Goal: Task Accomplishment & Management: Manage account settings

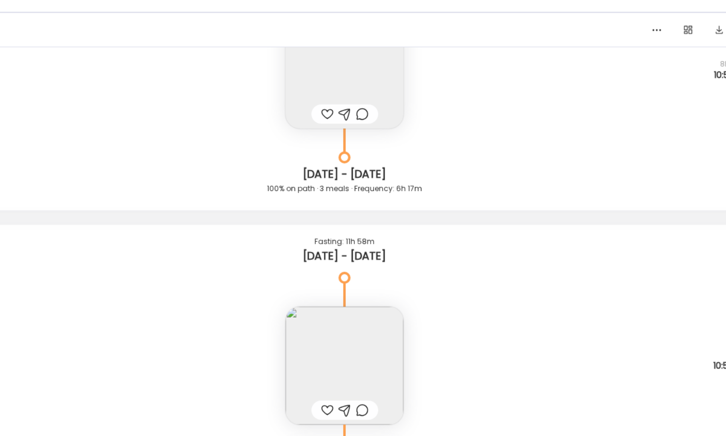
scroll to position [2502, 0]
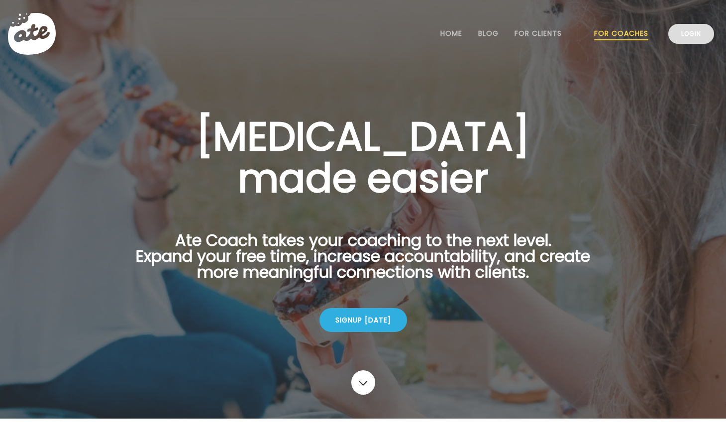
click at [699, 33] on link "Login" at bounding box center [691, 34] width 46 height 20
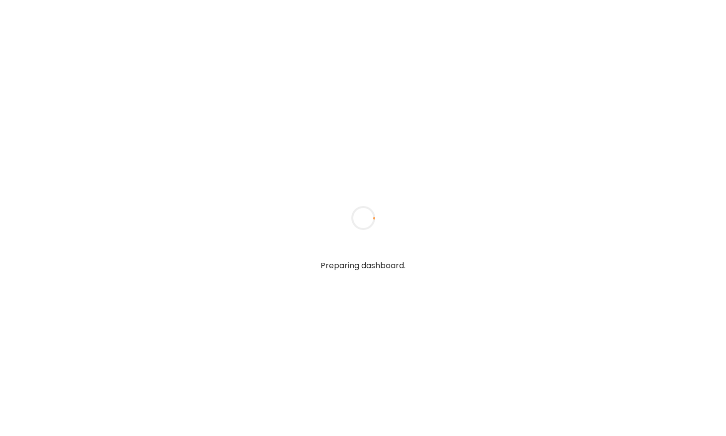
type input "**********"
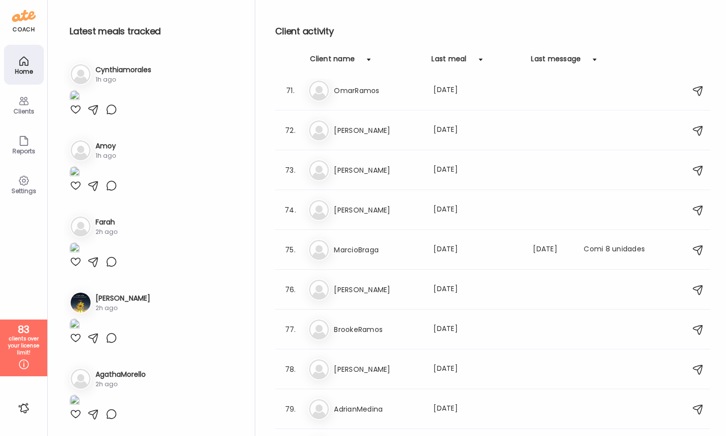
scroll to position [2734, 0]
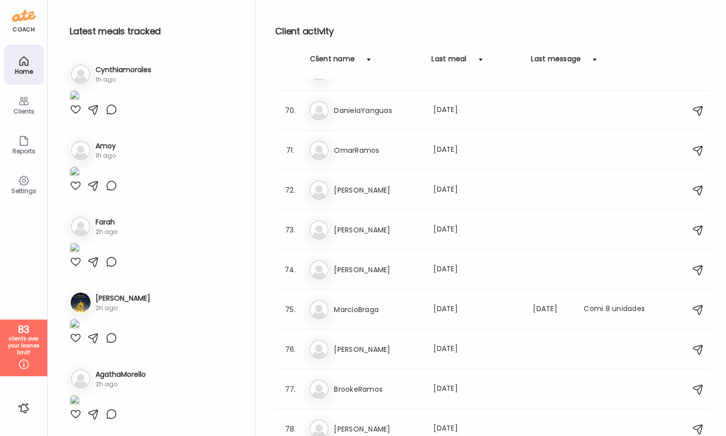
click at [377, 70] on div "Client name Last meal Last message" at bounding box center [492, 66] width 435 height 25
click at [369, 60] on div at bounding box center [369, 60] width 20 height 20
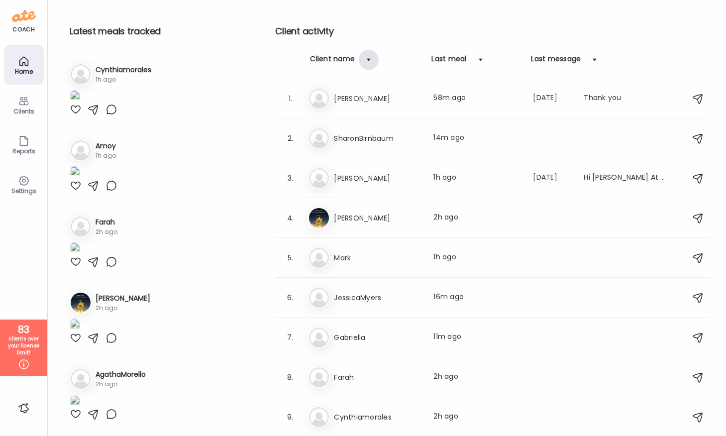
click at [369, 60] on div at bounding box center [369, 60] width 20 height 20
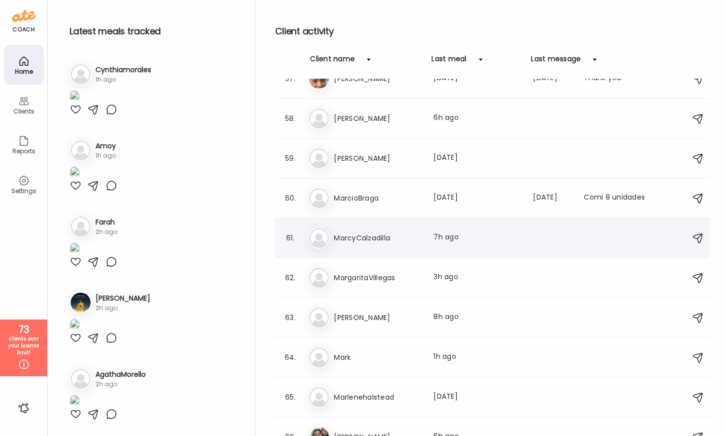
scroll to position [2292, 0]
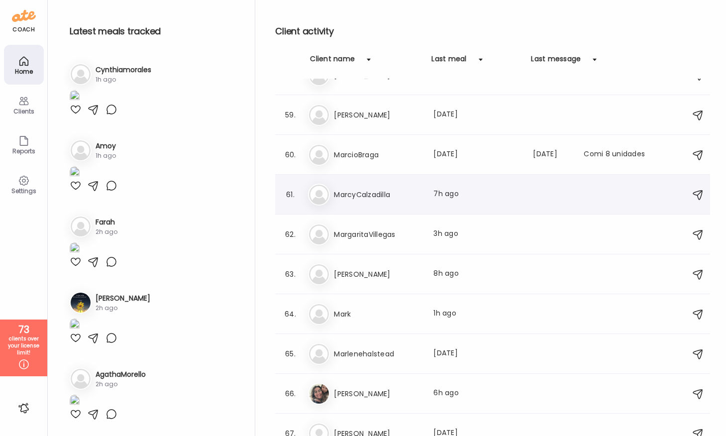
click at [367, 271] on h3 "[PERSON_NAME]" at bounding box center [378, 274] width 88 height 12
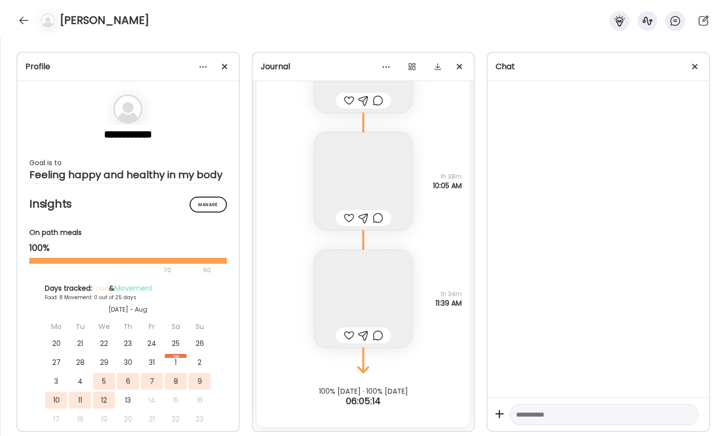
scroll to position [8387, 0]
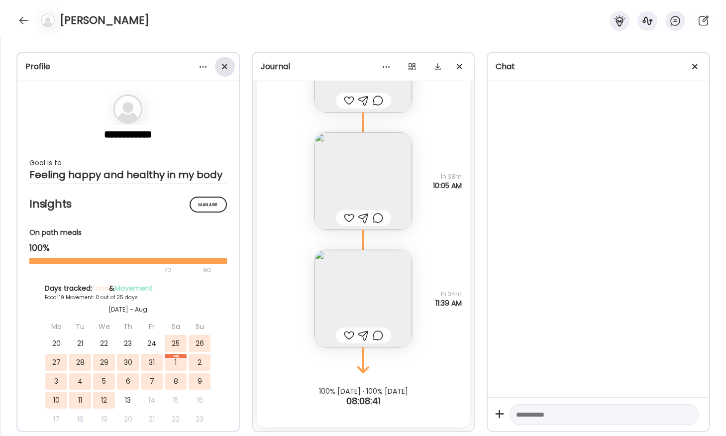
click at [221, 70] on div at bounding box center [225, 67] width 20 height 20
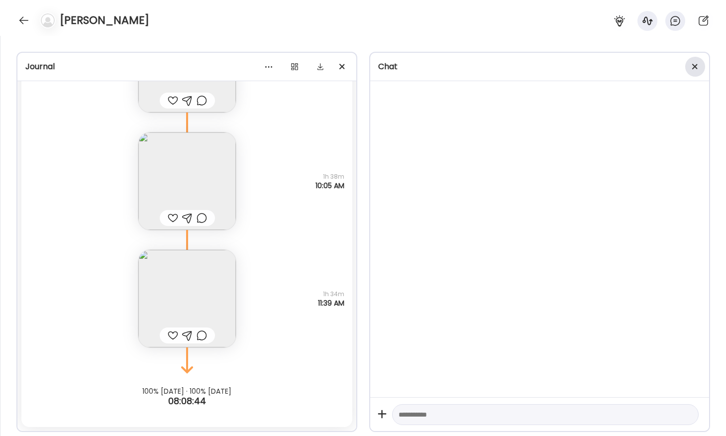
click at [696, 68] on span at bounding box center [694, 66] width 5 height 5
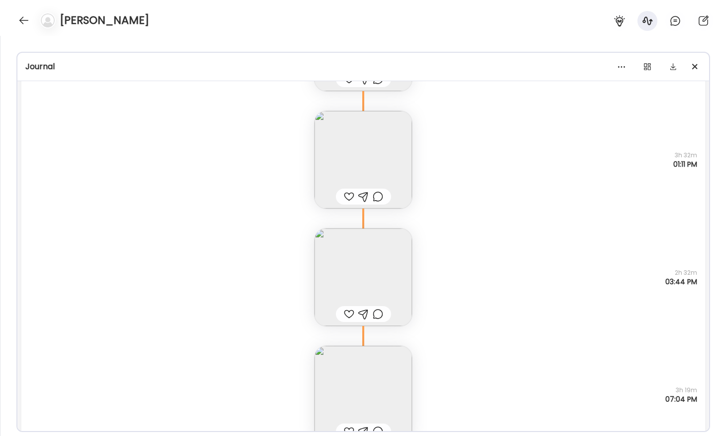
scroll to position [6871, 0]
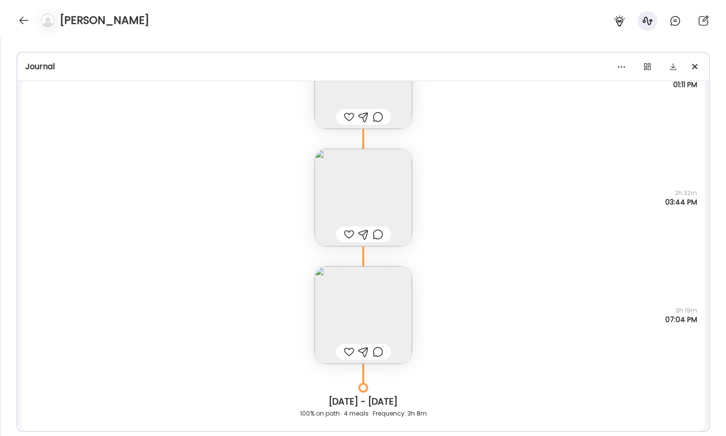
click at [367, 282] on img at bounding box center [362, 314] width 97 height 97
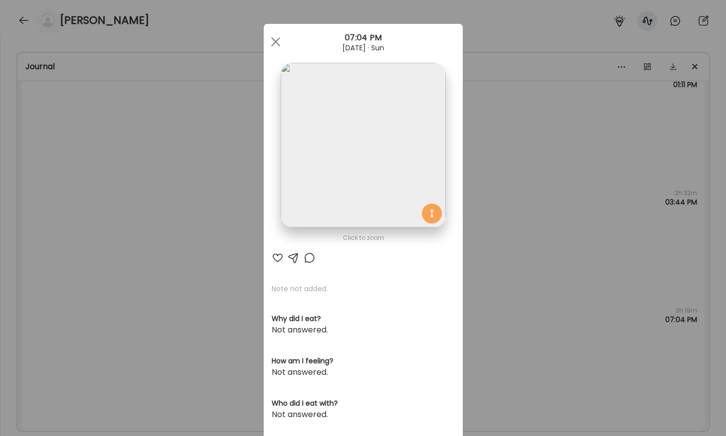
click at [343, 197] on img at bounding box center [363, 145] width 165 height 165
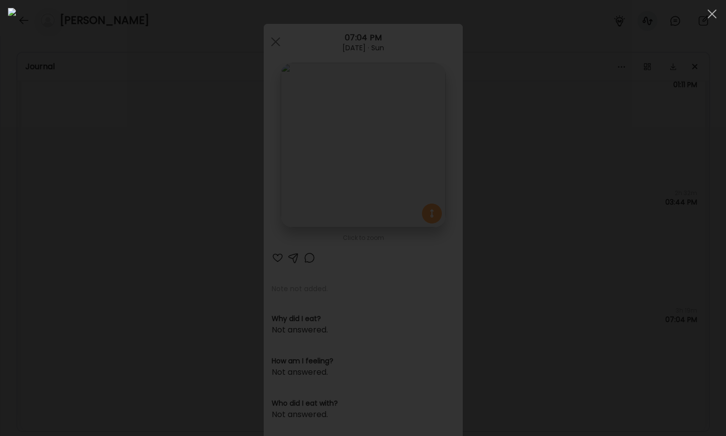
click at [83, 197] on div at bounding box center [363, 218] width 710 height 420
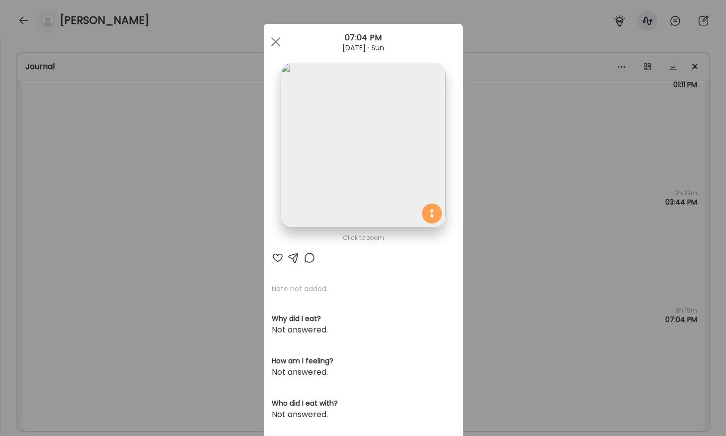
click at [354, 142] on img at bounding box center [363, 145] width 165 height 165
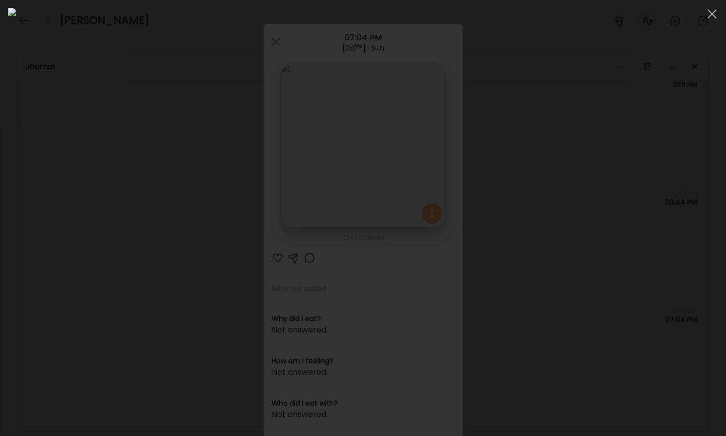
click at [112, 239] on div at bounding box center [363, 218] width 710 height 420
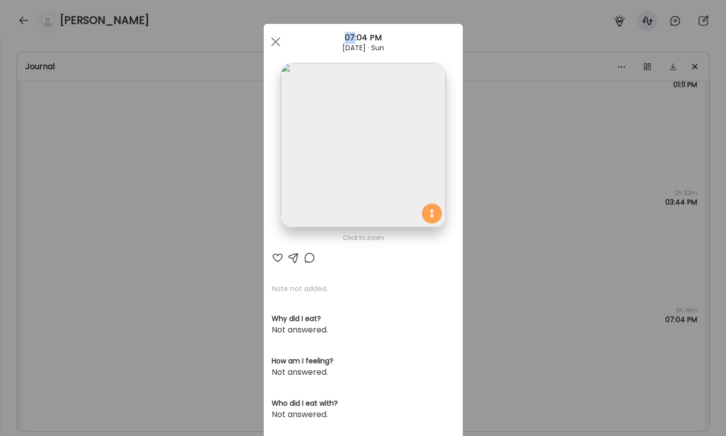
click at [112, 239] on div "Ate Coach Dashboard Wahoo! It’s official Take a moment to set up your Coach Pro…" at bounding box center [363, 218] width 726 height 436
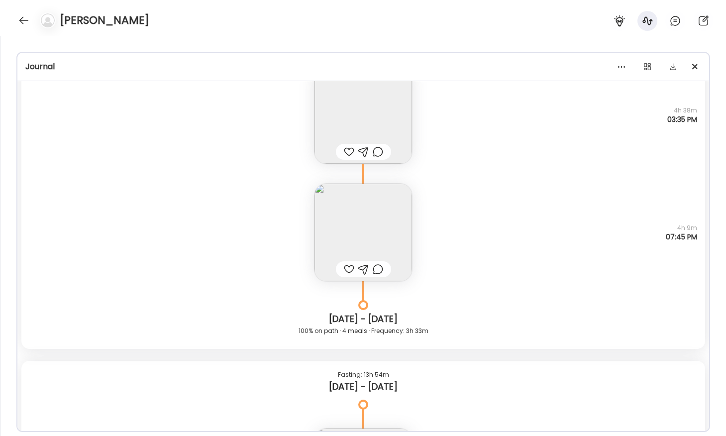
scroll to position [6325, 0]
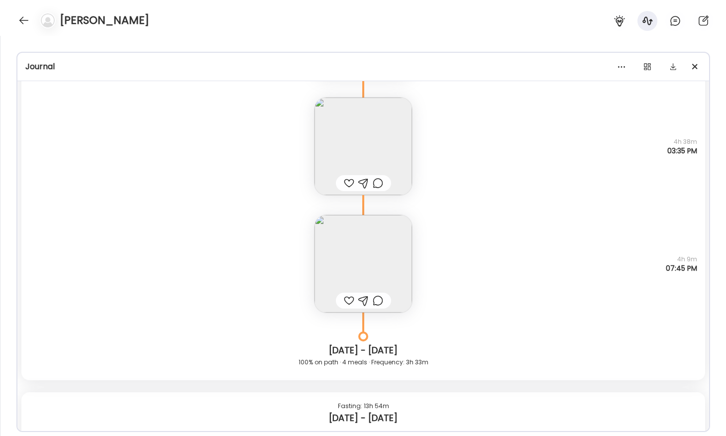
click at [346, 256] on img at bounding box center [362, 263] width 97 height 97
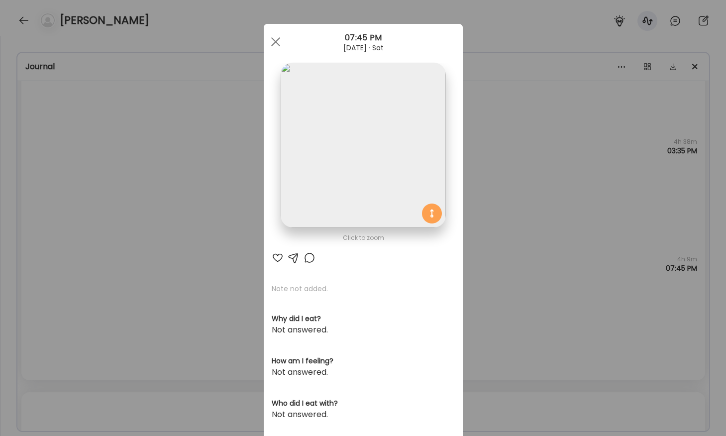
click at [335, 180] on img at bounding box center [363, 145] width 165 height 165
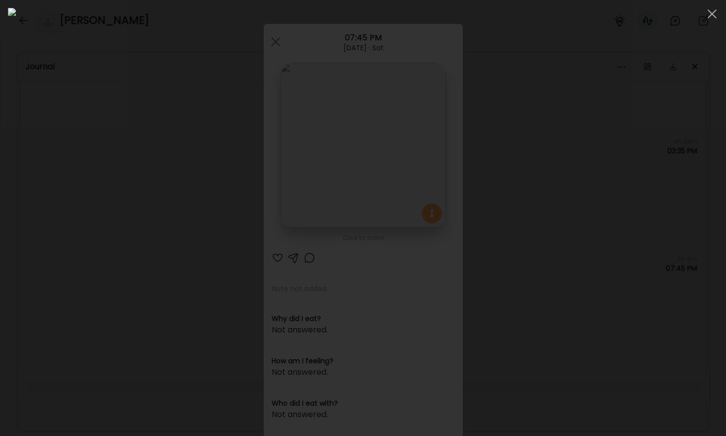
click at [93, 160] on div at bounding box center [363, 218] width 710 height 420
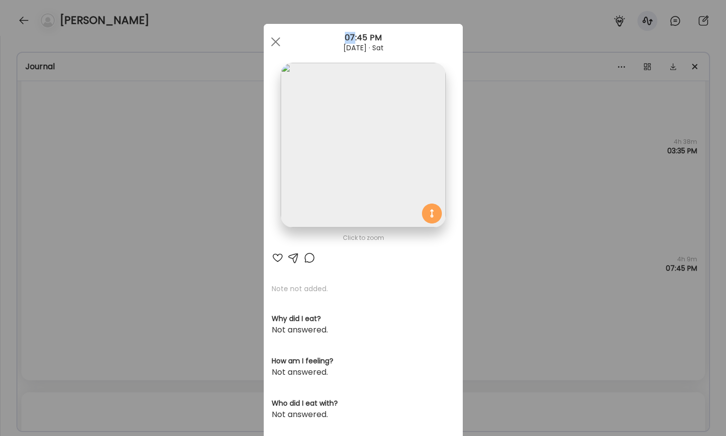
click at [93, 160] on div "Ate Coach Dashboard Wahoo! It’s official Take a moment to set up your Coach Pro…" at bounding box center [363, 218] width 726 height 436
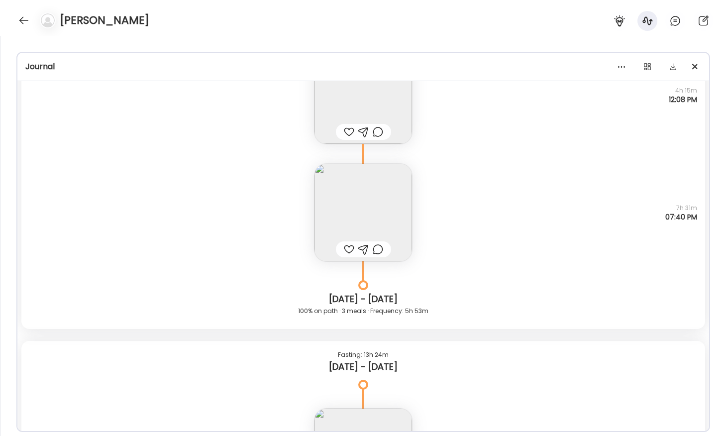
scroll to position [5759, 0]
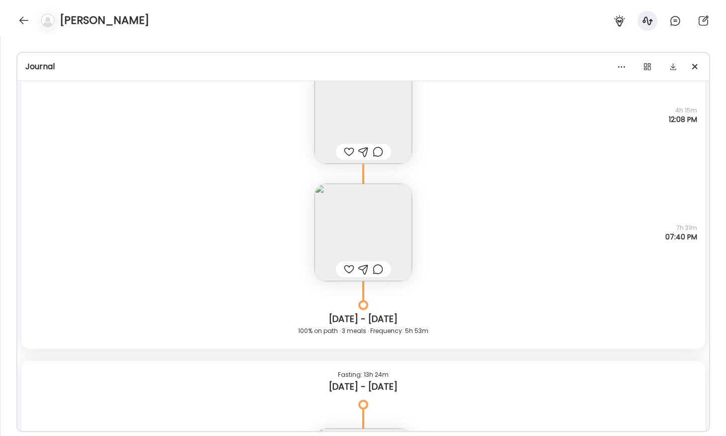
click at [337, 220] on img at bounding box center [362, 232] width 97 height 97
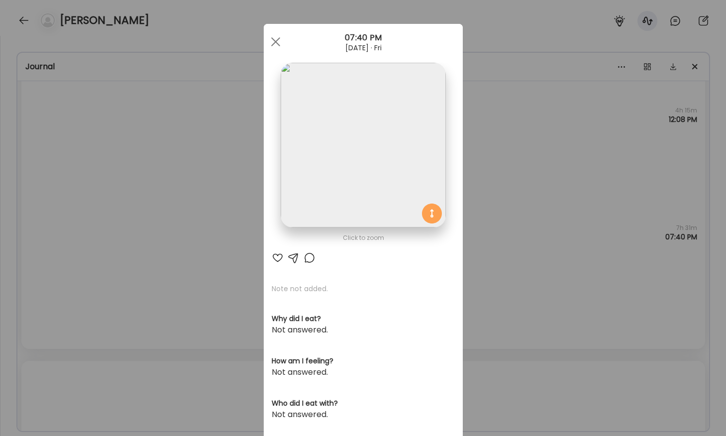
click at [322, 169] on img at bounding box center [363, 145] width 165 height 165
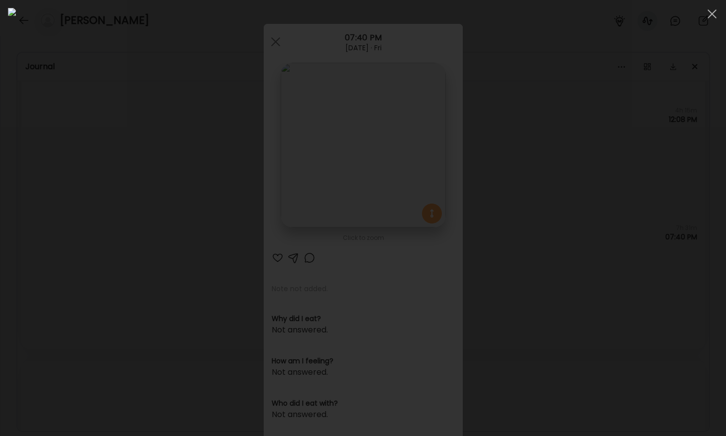
click at [155, 169] on img at bounding box center [363, 218] width 710 height 420
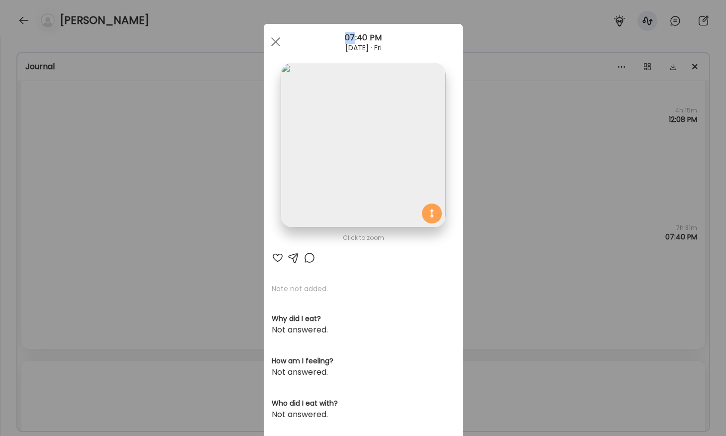
click at [155, 169] on div "Ate Coach Dashboard Wahoo! It’s official Take a moment to set up your Coach Pro…" at bounding box center [363, 218] width 726 height 436
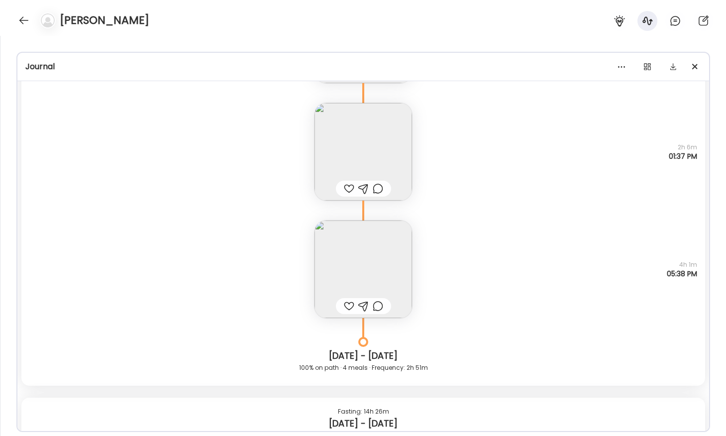
scroll to position [4278, 0]
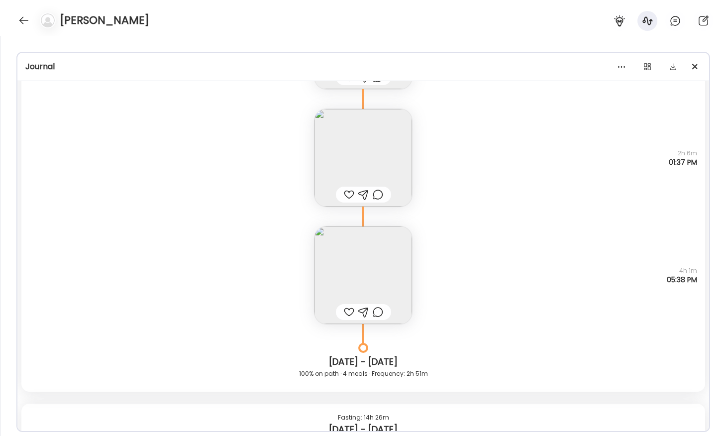
click at [340, 160] on img at bounding box center [362, 157] width 97 height 97
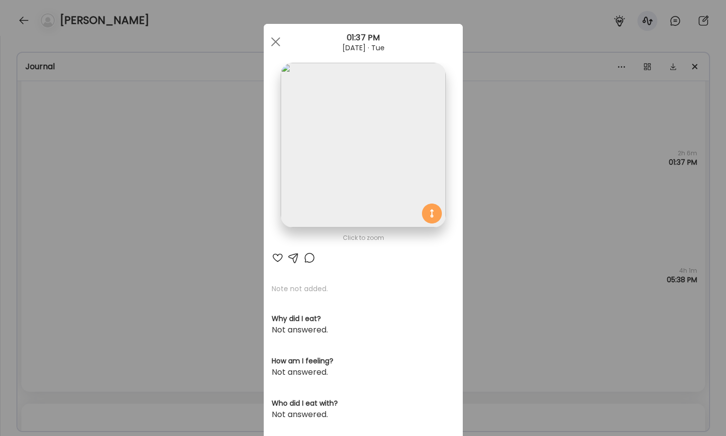
click at [328, 144] on img at bounding box center [363, 145] width 165 height 165
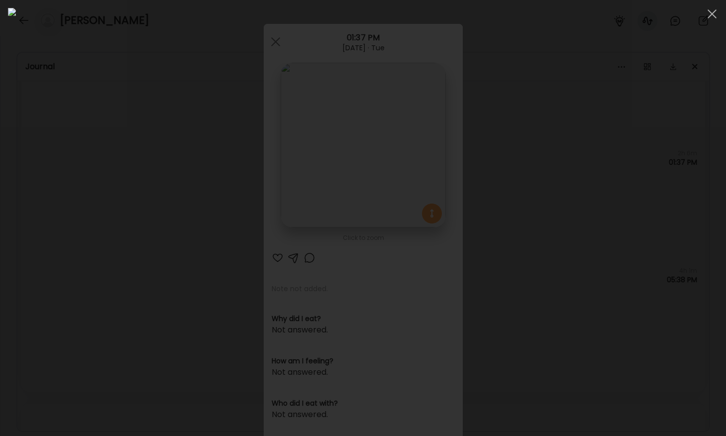
click at [80, 151] on div at bounding box center [363, 218] width 710 height 420
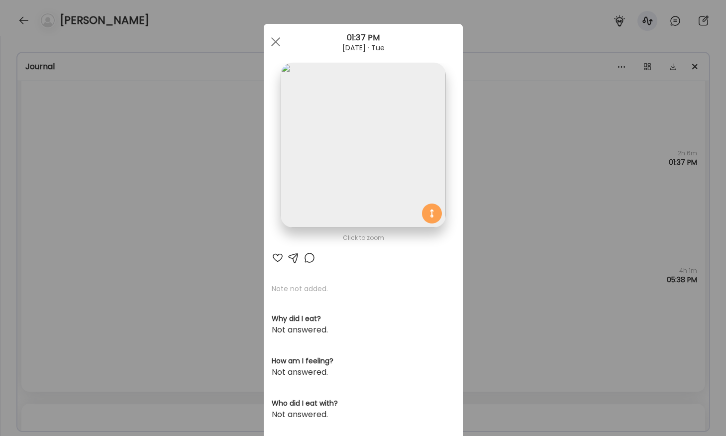
click at [80, 151] on div "Ate Coach Dashboard Wahoo! It’s official Take a moment to set up your Coach Pro…" at bounding box center [363, 218] width 726 height 436
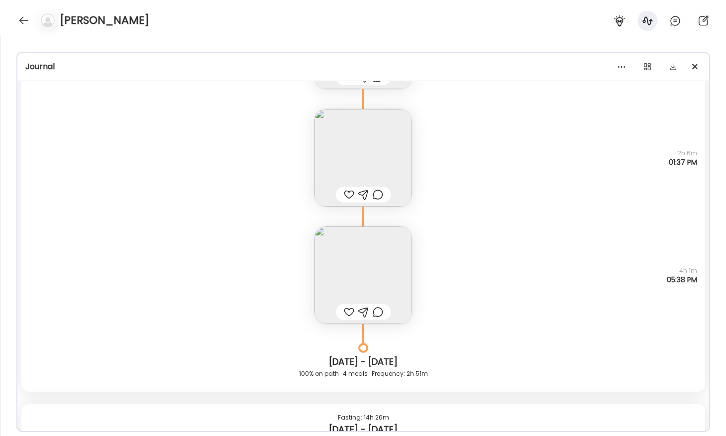
scroll to position [1868, 0]
